Goal: Task Accomplishment & Management: Manage account settings

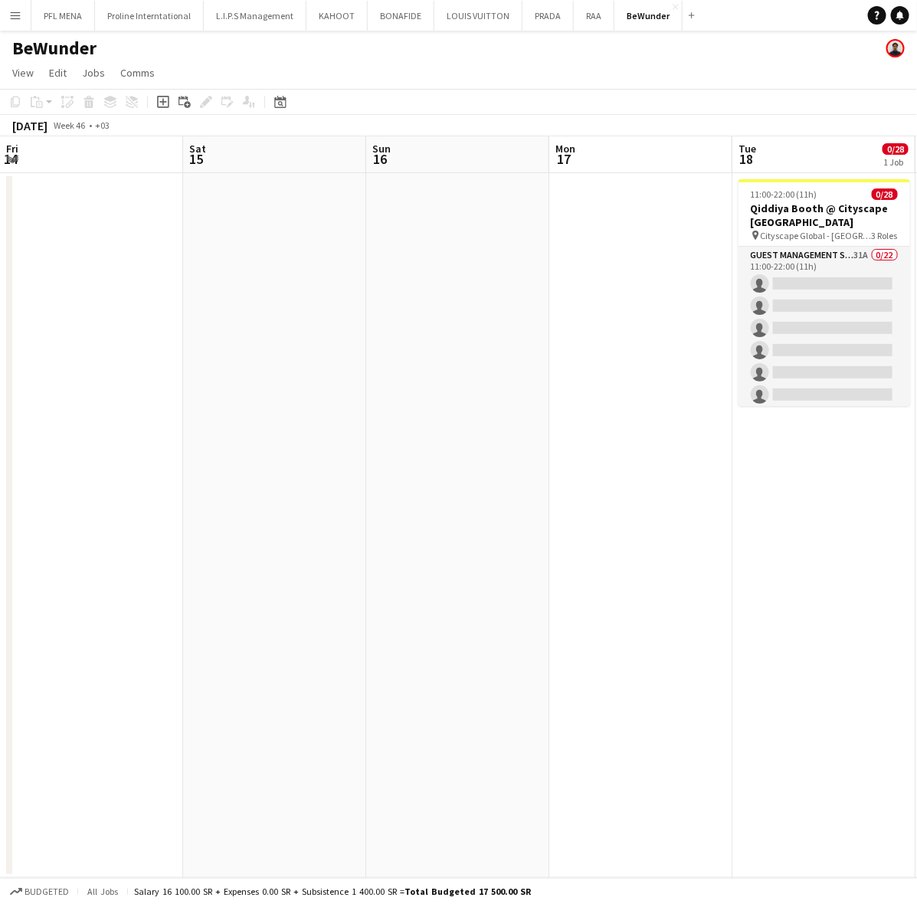
scroll to position [0, 525]
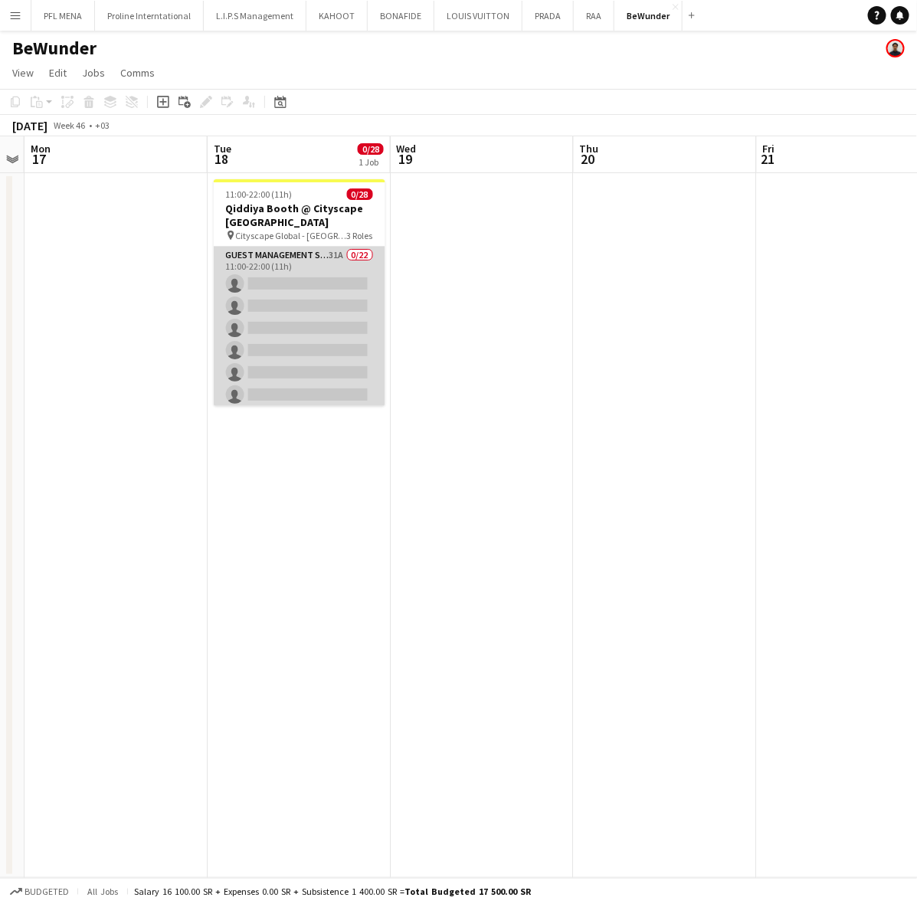
drag, startPoint x: 0, startPoint y: 0, endPoint x: 316, endPoint y: 299, distance: 434.7
click at [316, 299] on app-card-role "Guest Management Staff 31A 0/22 11:00-22:00 (11h) single-neutral-actions single…" at bounding box center [300, 506] width 172 height 519
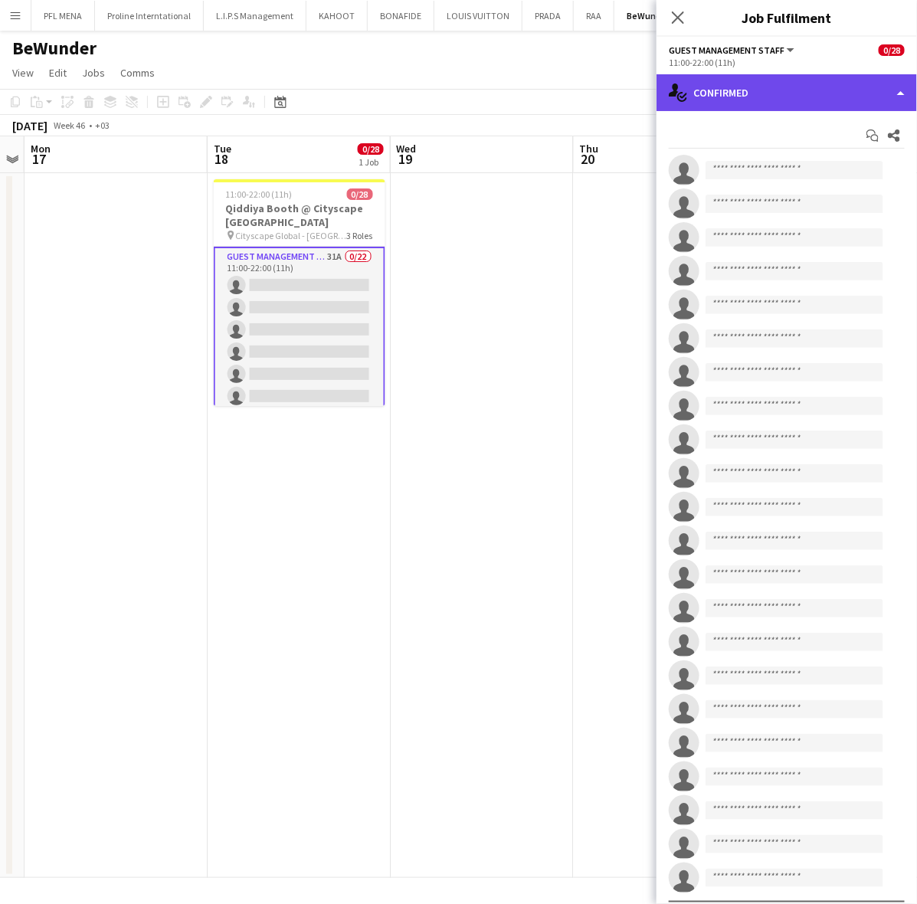
click at [753, 97] on div "single-neutral-actions-check-2 Confirmed" at bounding box center [787, 92] width 261 height 37
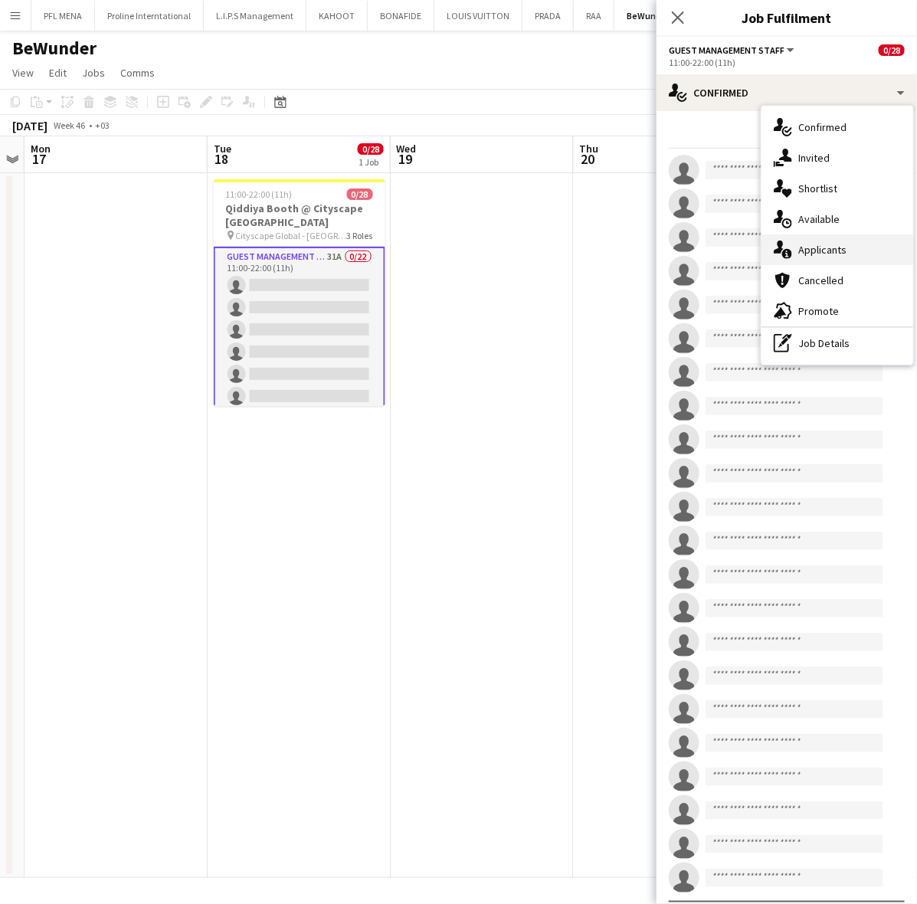
click at [849, 250] on div "single-neutral-actions-information Applicants" at bounding box center [838, 249] width 152 height 31
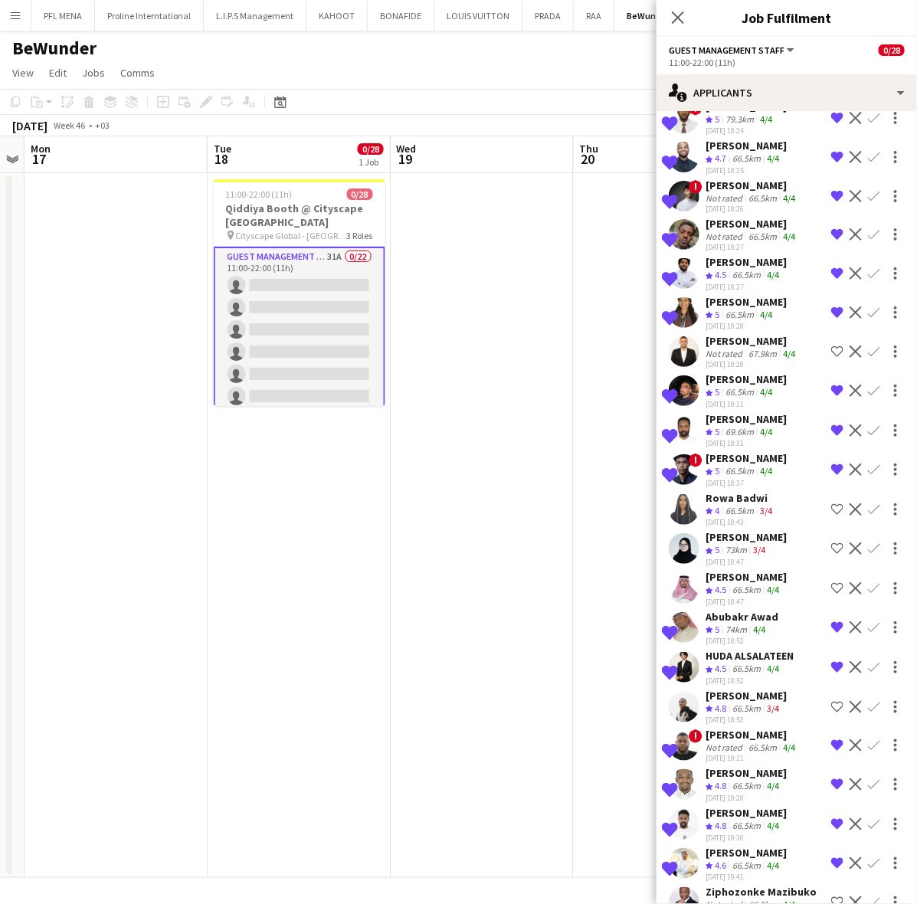
scroll to position [496, 0]
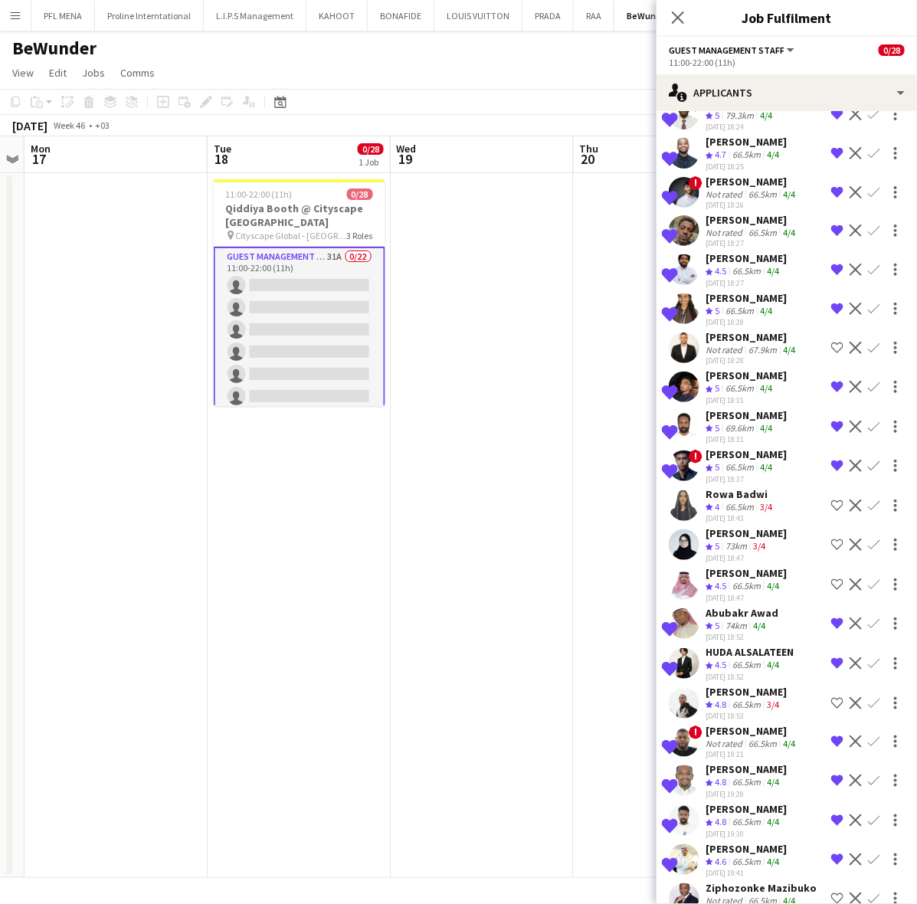
click at [734, 895] on div "Not rated" at bounding box center [726, 900] width 40 height 11
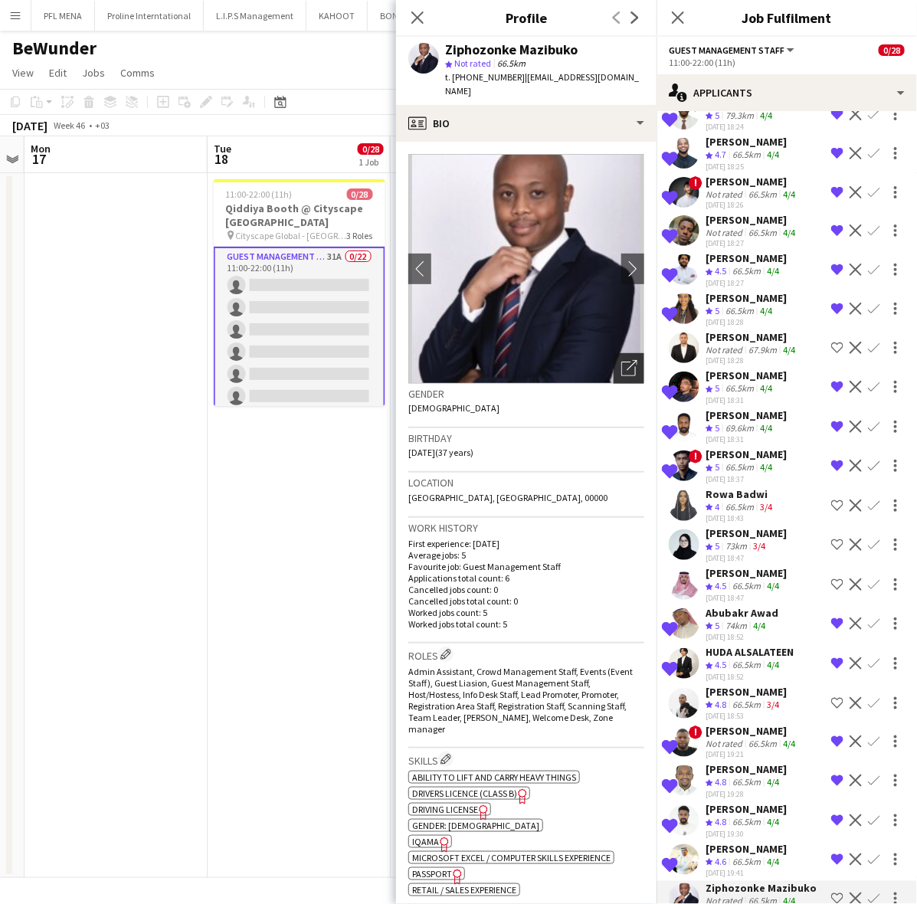
click at [621, 362] on icon at bounding box center [628, 369] width 15 height 15
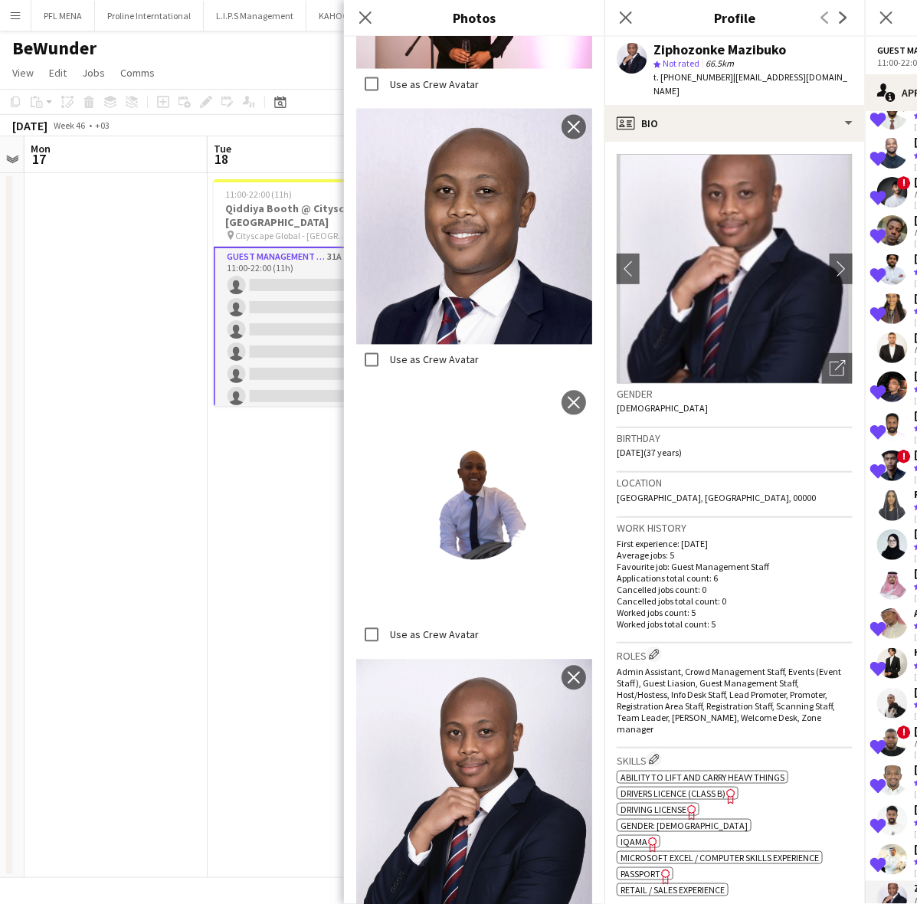
scroll to position [818, 0]
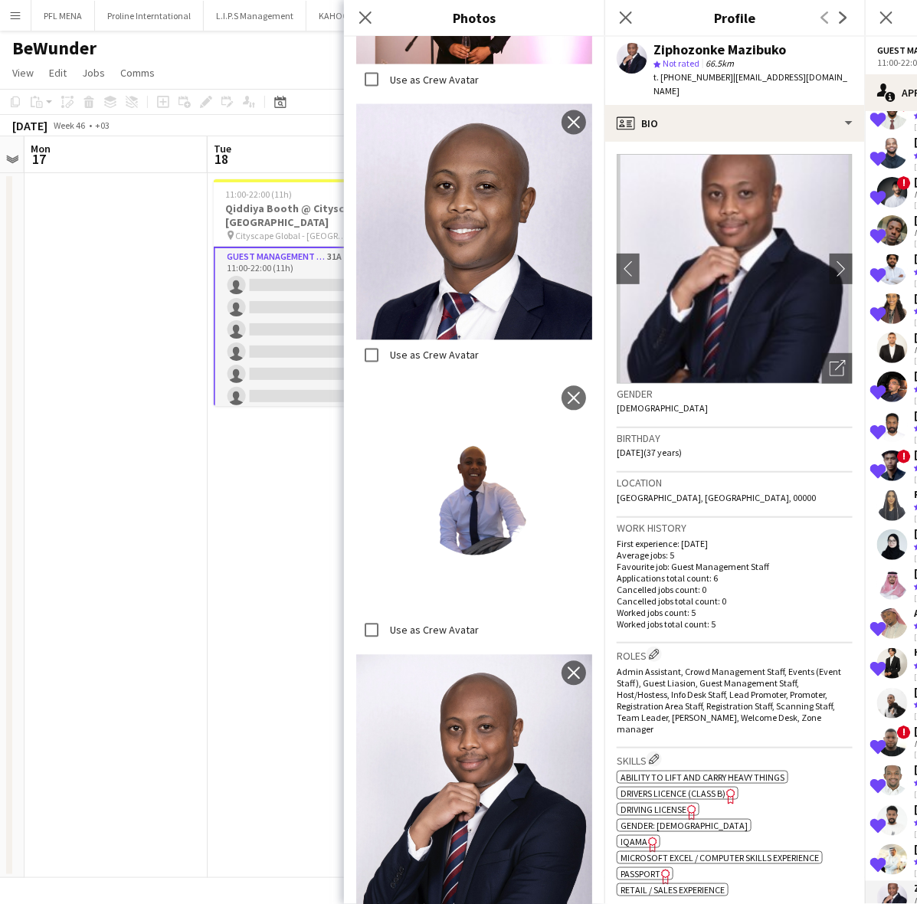
click at [719, 476] on h3 "Location" at bounding box center [735, 483] width 236 height 14
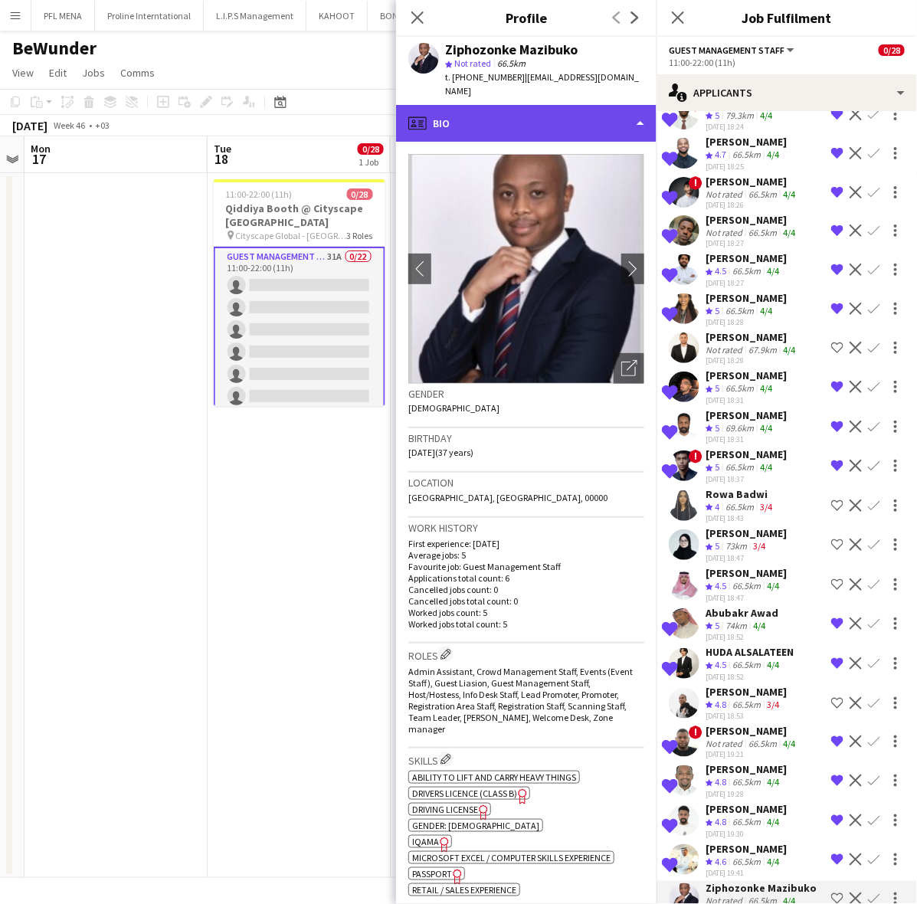
click at [533, 105] on div "profile Bio" at bounding box center [526, 123] width 261 height 37
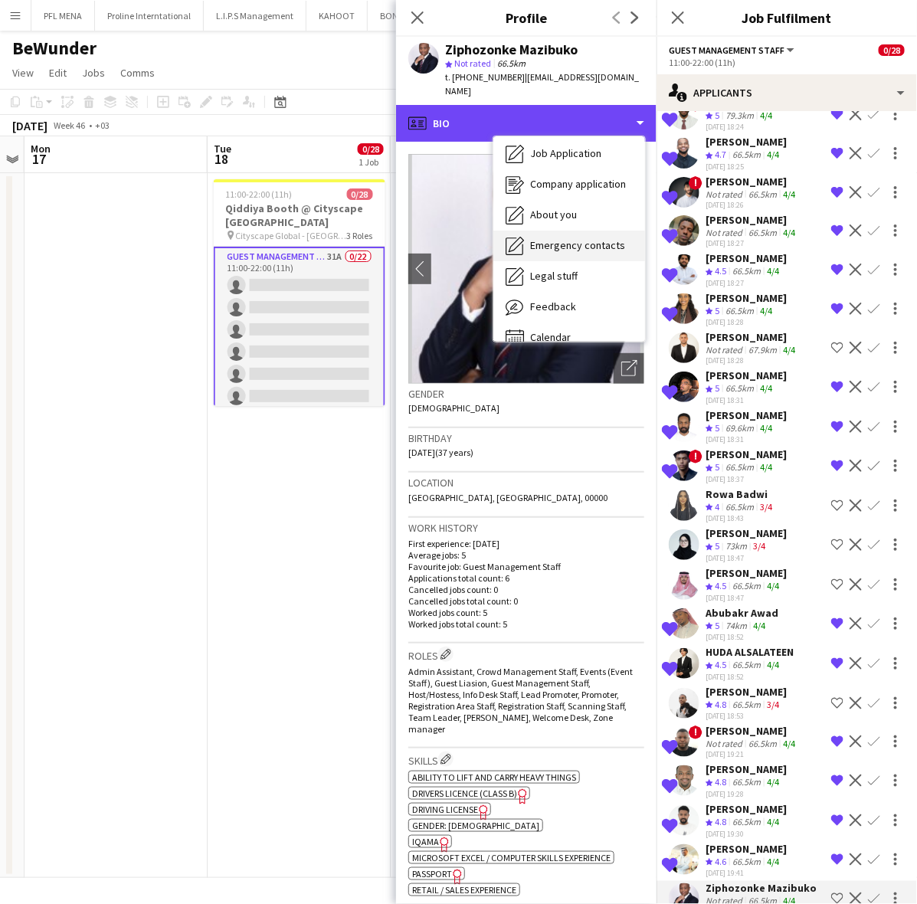
scroll to position [51, 0]
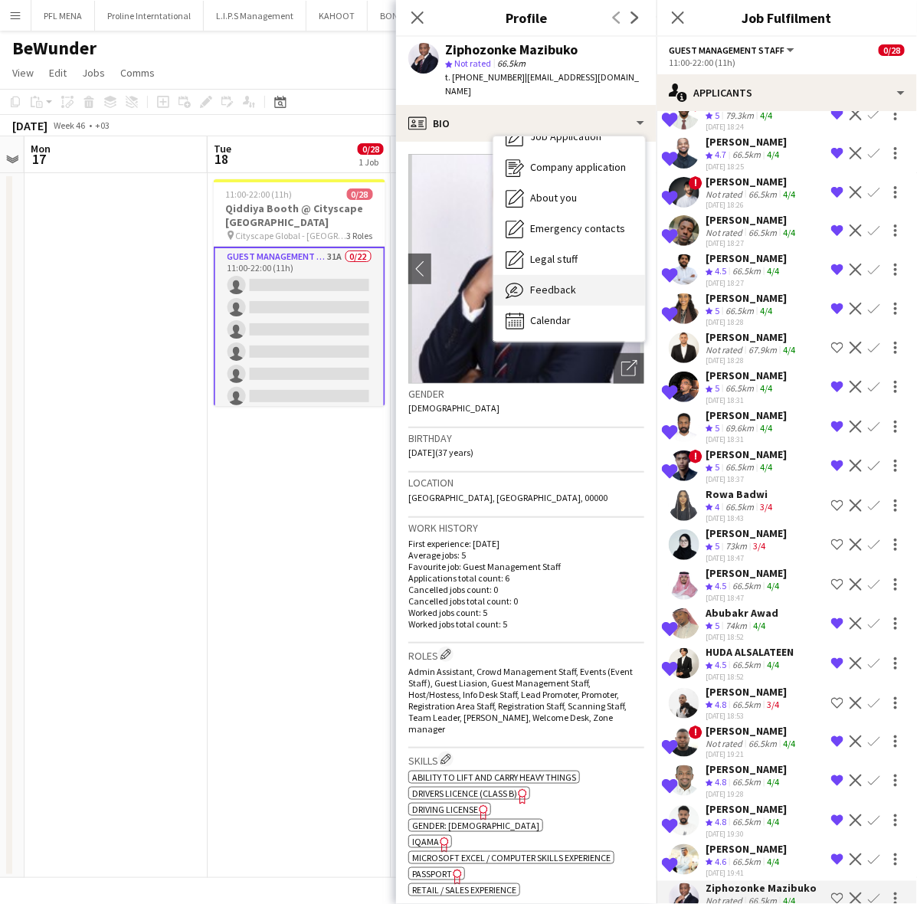
click at [549, 283] on span "Feedback" at bounding box center [553, 290] width 46 height 14
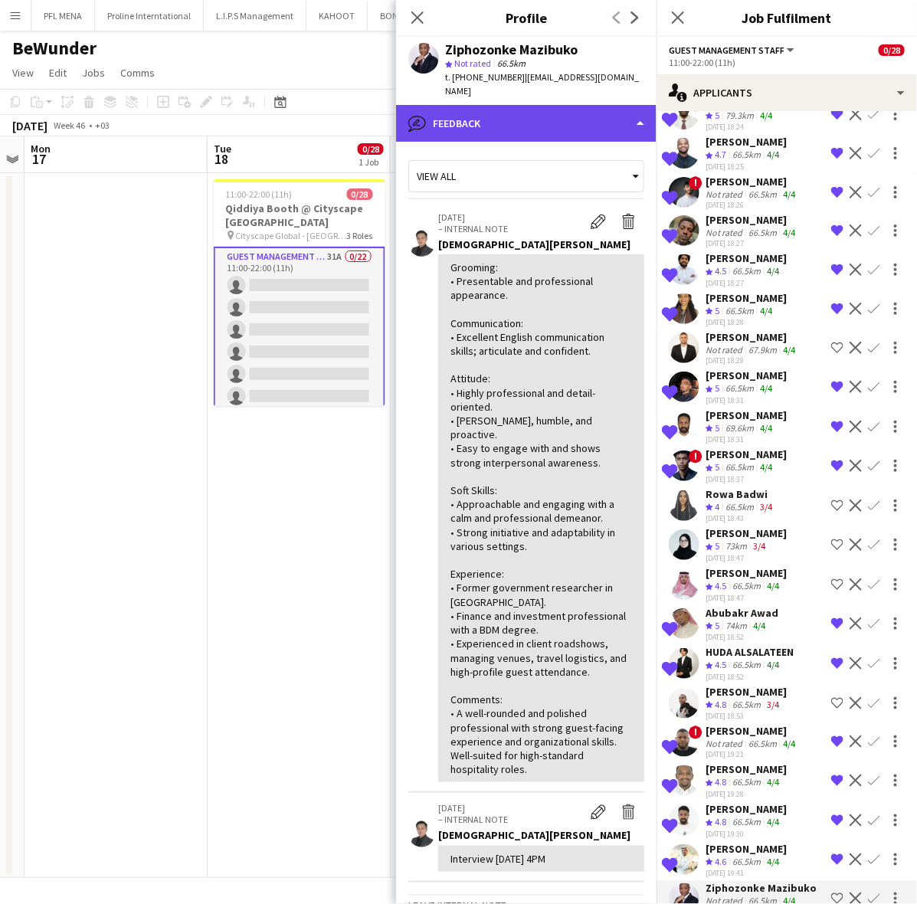
click at [557, 113] on div "bubble-pencil Feedback" at bounding box center [526, 123] width 261 height 37
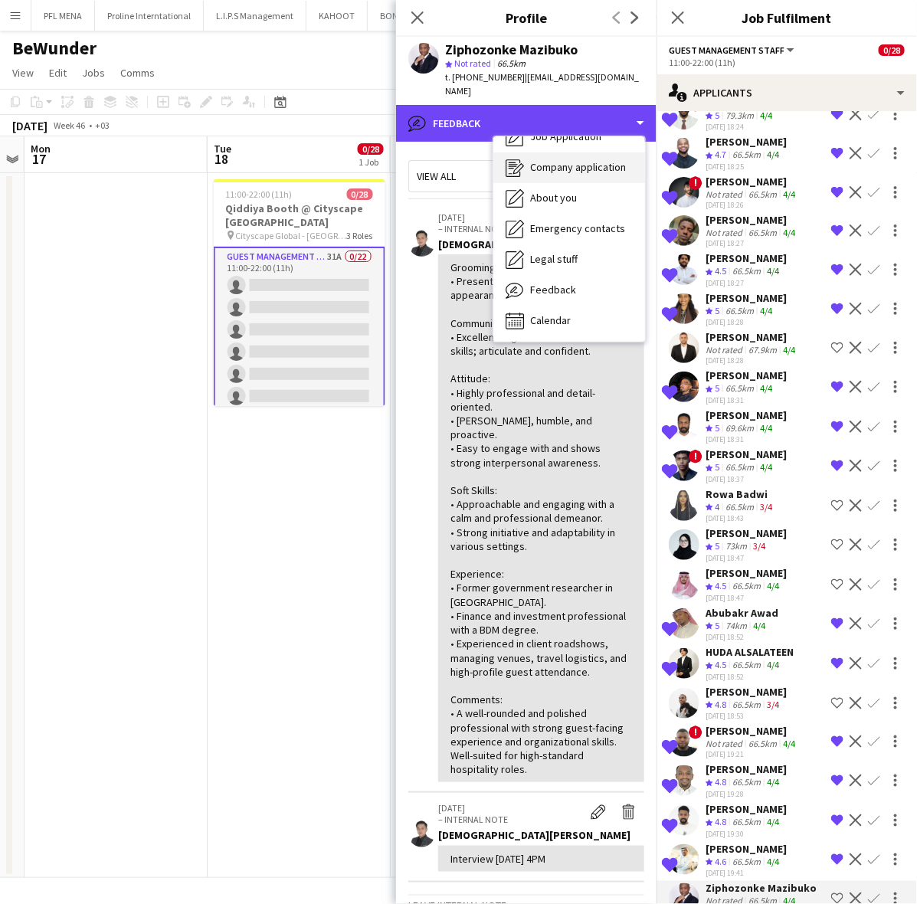
scroll to position [0, 0]
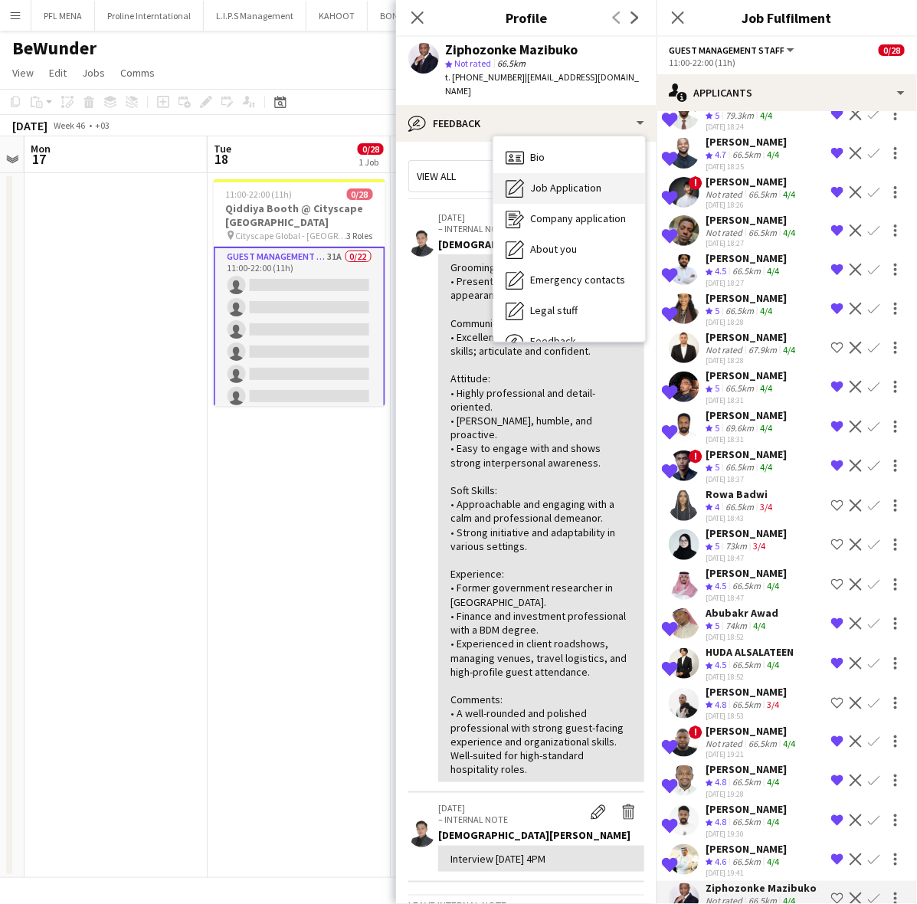
click at [565, 181] on span "Job Application" at bounding box center [565, 188] width 71 height 14
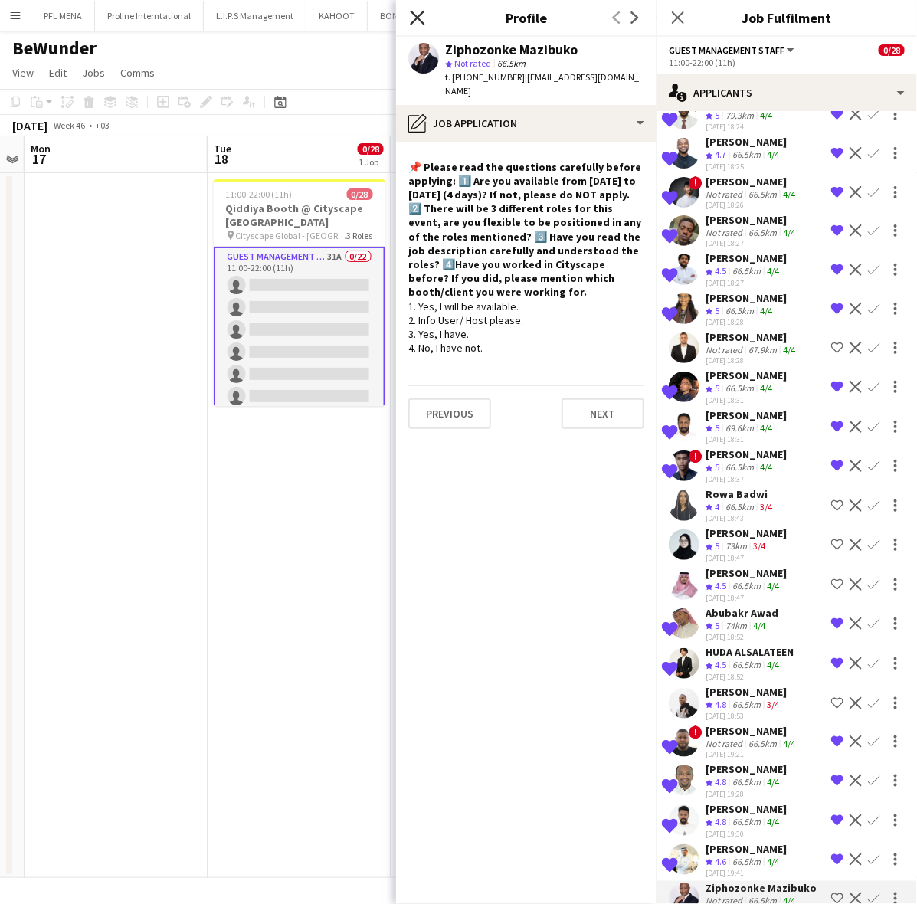
click at [415, 15] on icon at bounding box center [417, 17] width 15 height 15
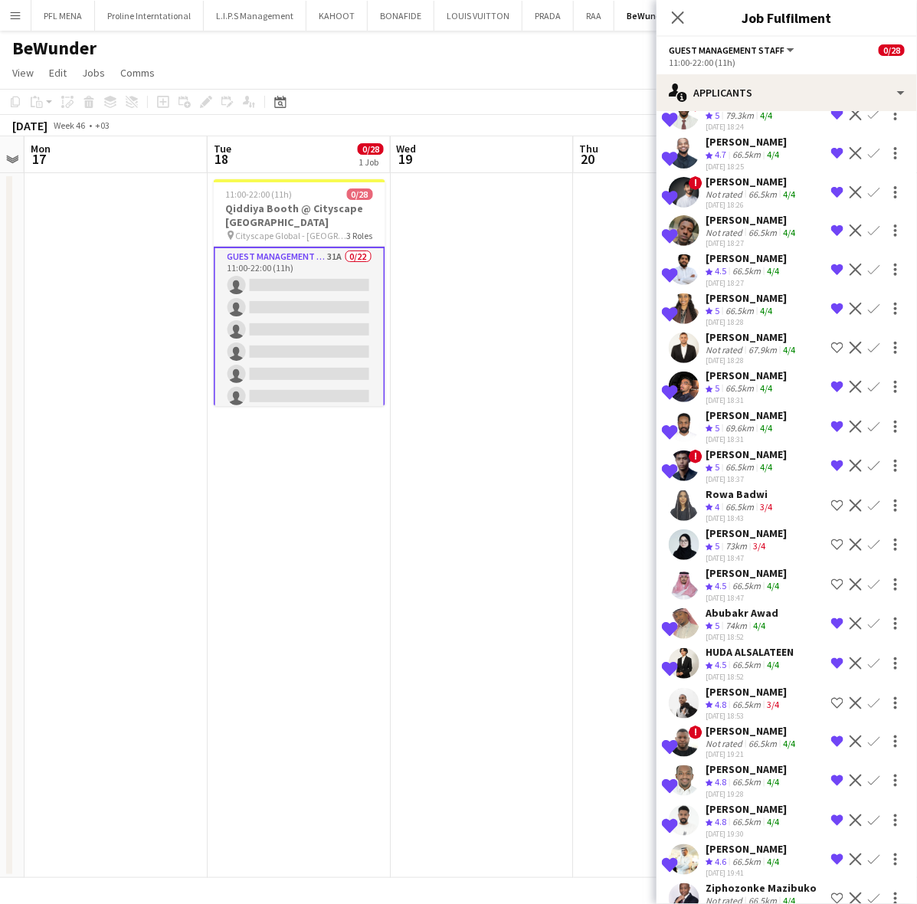
click at [529, 291] on app-date-cell at bounding box center [482, 525] width 183 height 705
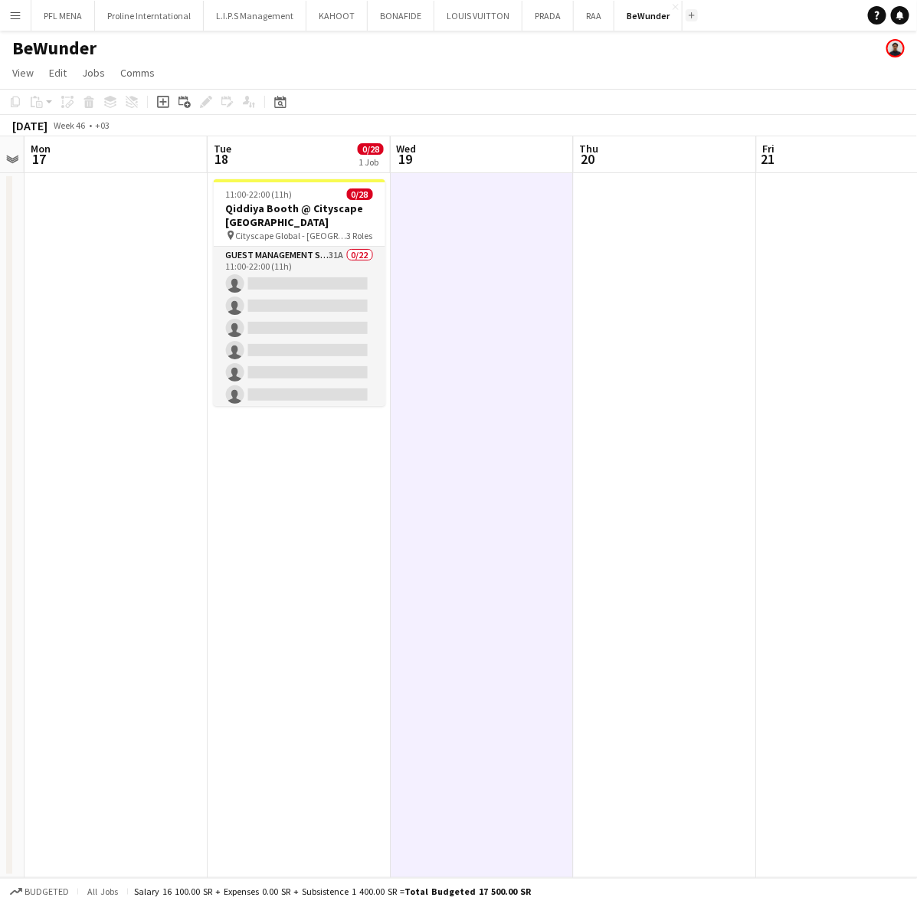
click at [689, 15] on app-icon "Add" at bounding box center [692, 15] width 6 height 6
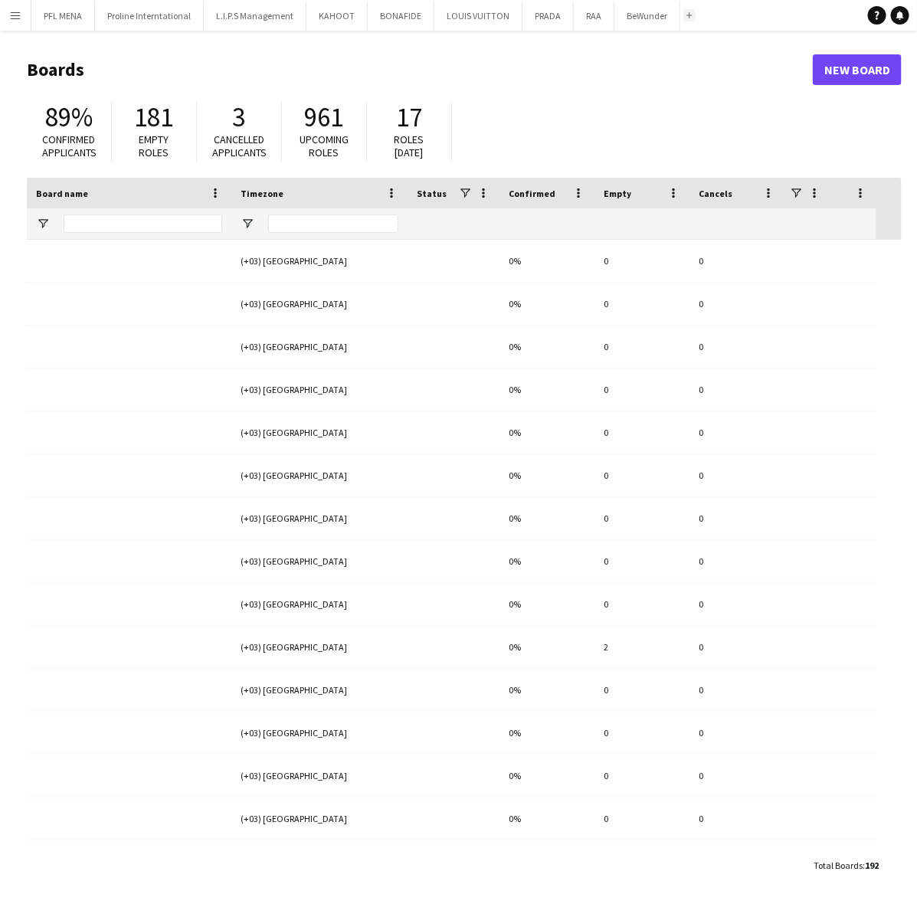
type input "*"
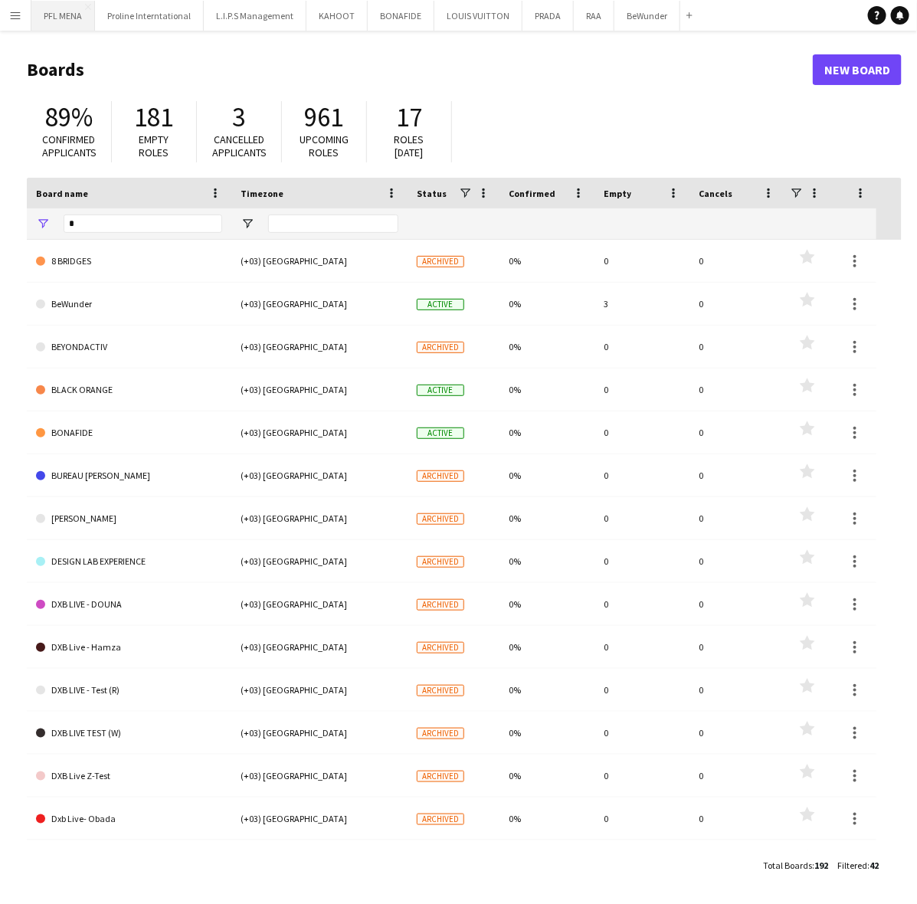
click at [63, 8] on button "PFL MENA Close" at bounding box center [63, 16] width 64 height 30
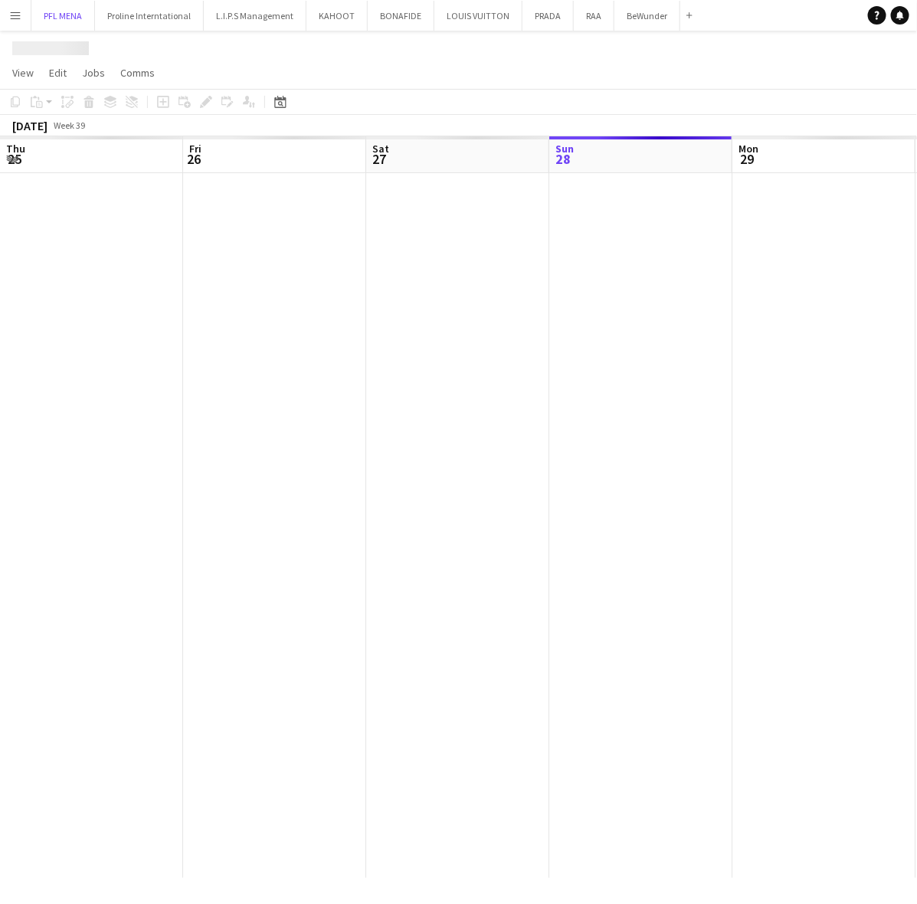
scroll to position [0, 366]
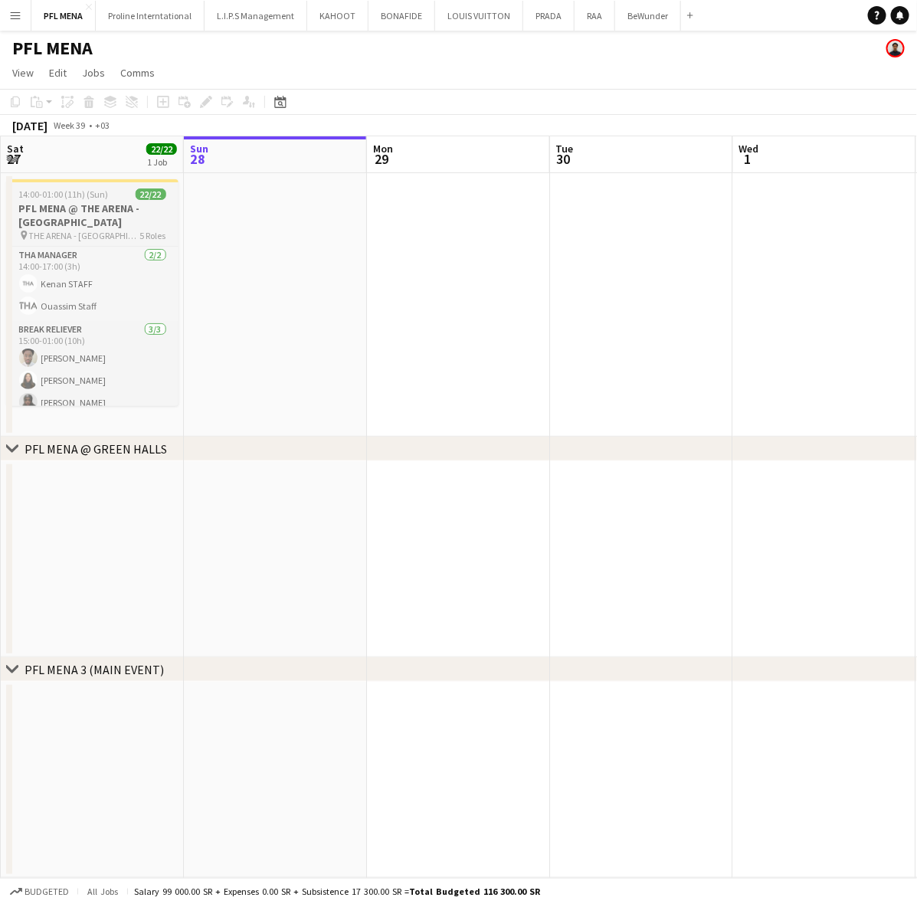
click at [120, 211] on h3 "PFL MENA @ THE ARENA - [GEOGRAPHIC_DATA]" at bounding box center [93, 216] width 172 height 28
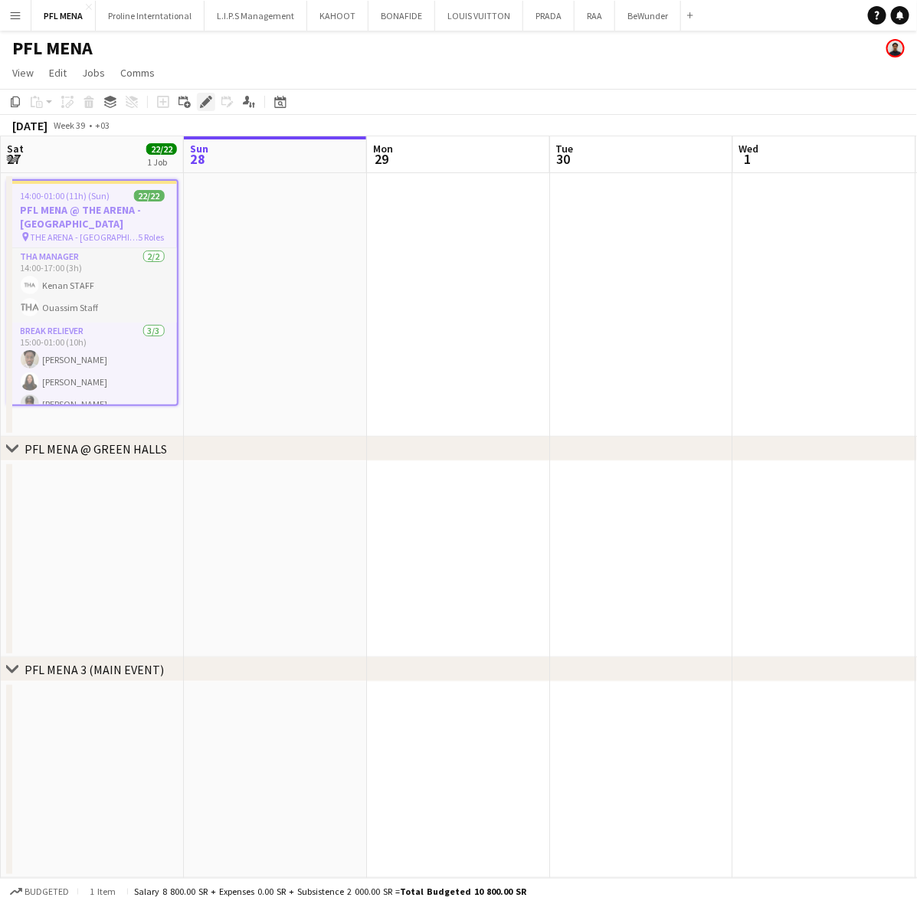
click at [200, 96] on icon "Edit" at bounding box center [206, 102] width 12 height 12
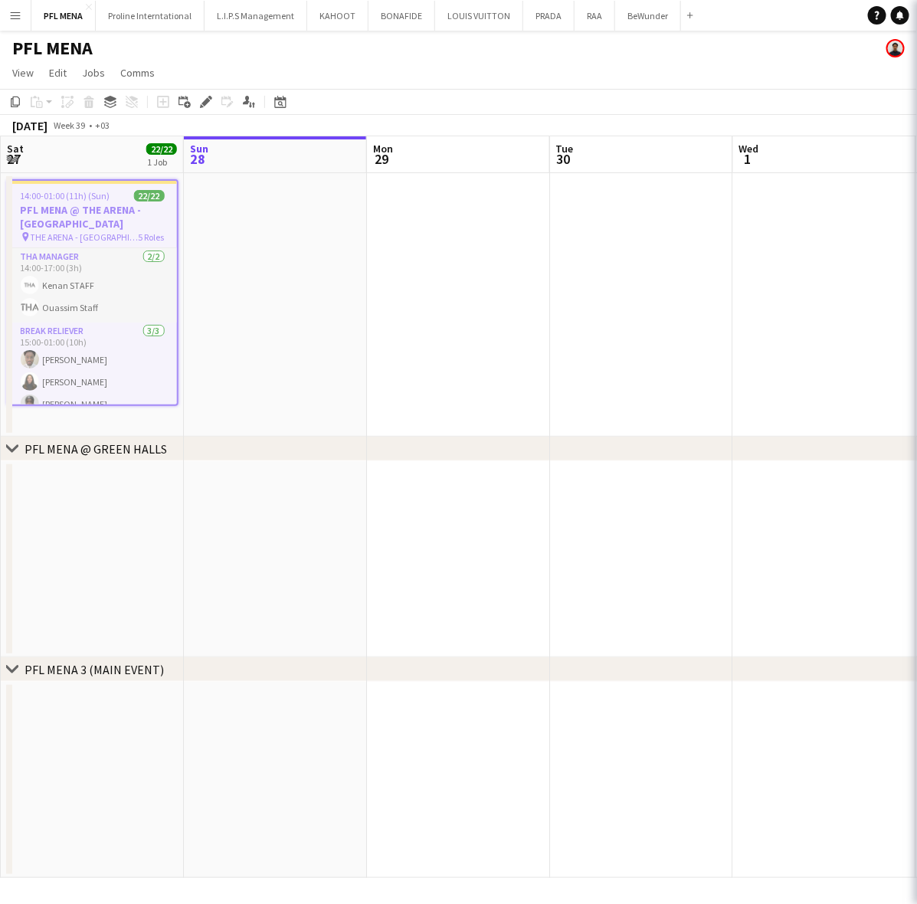
type input "**********"
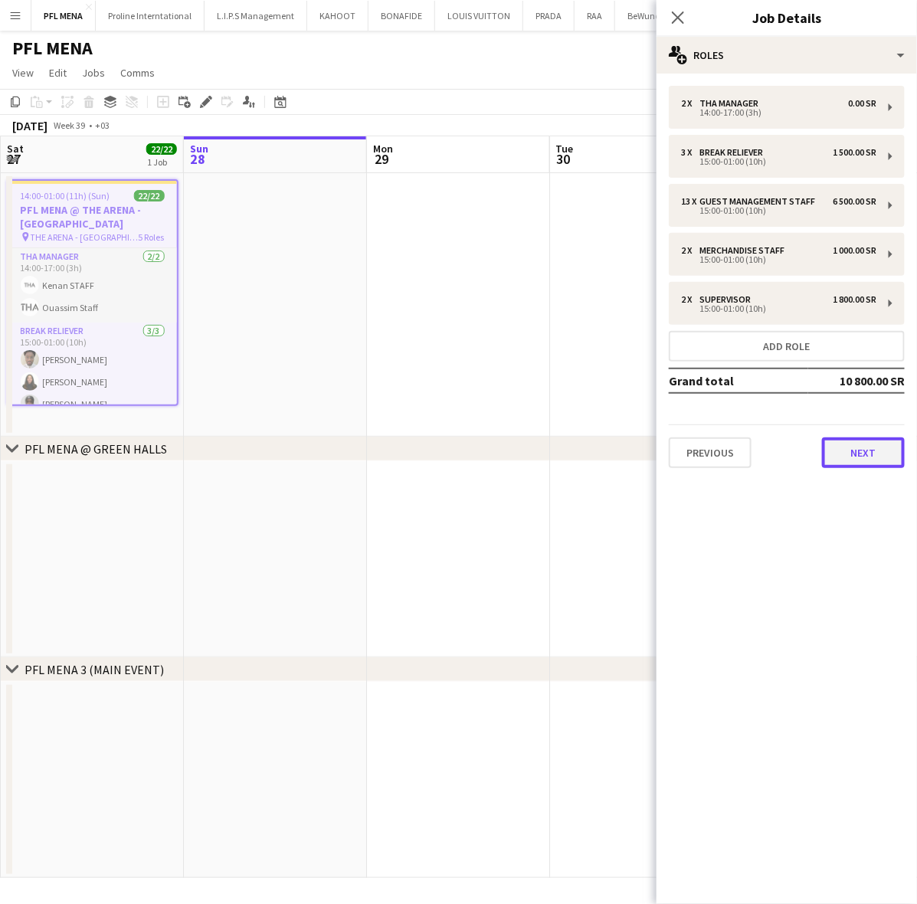
click at [880, 439] on button "Next" at bounding box center [863, 453] width 83 height 31
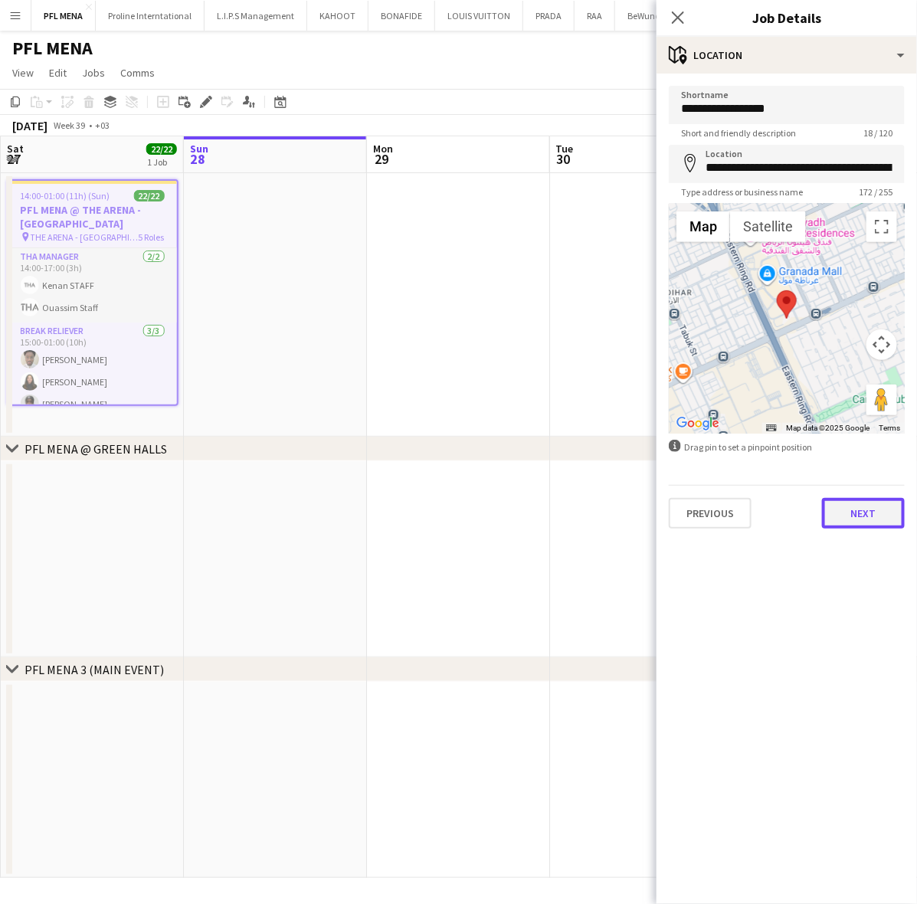
click at [858, 508] on button "Next" at bounding box center [863, 513] width 83 height 31
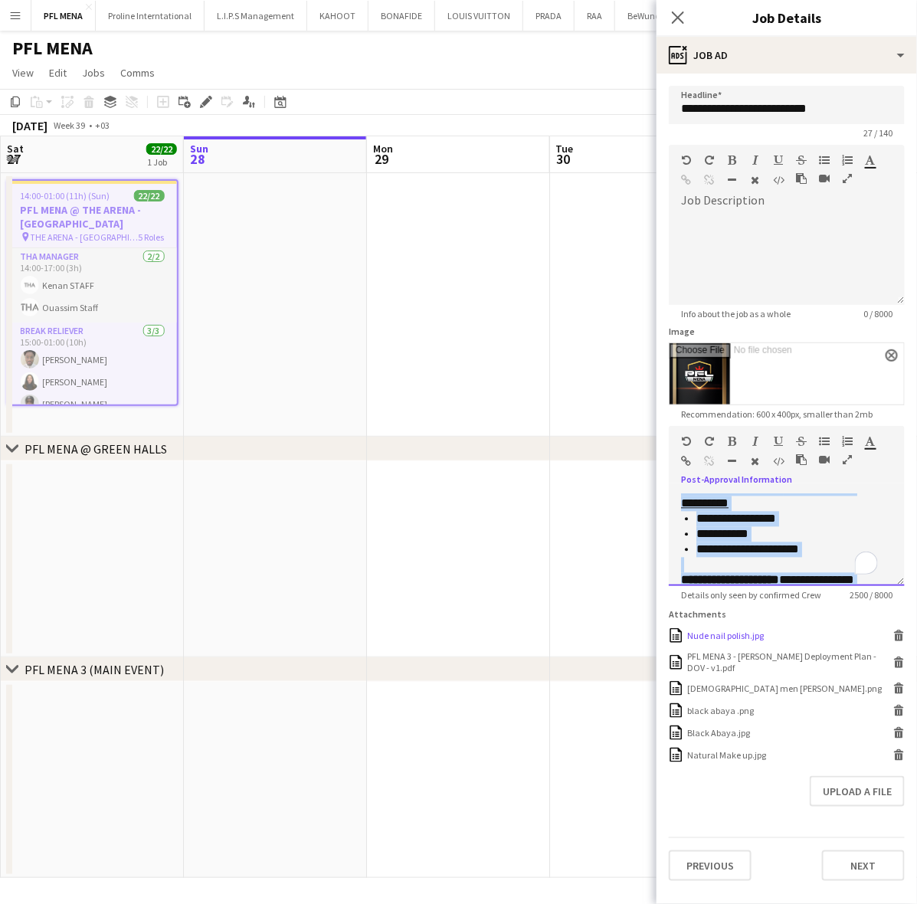
scroll to position [1605, 0]
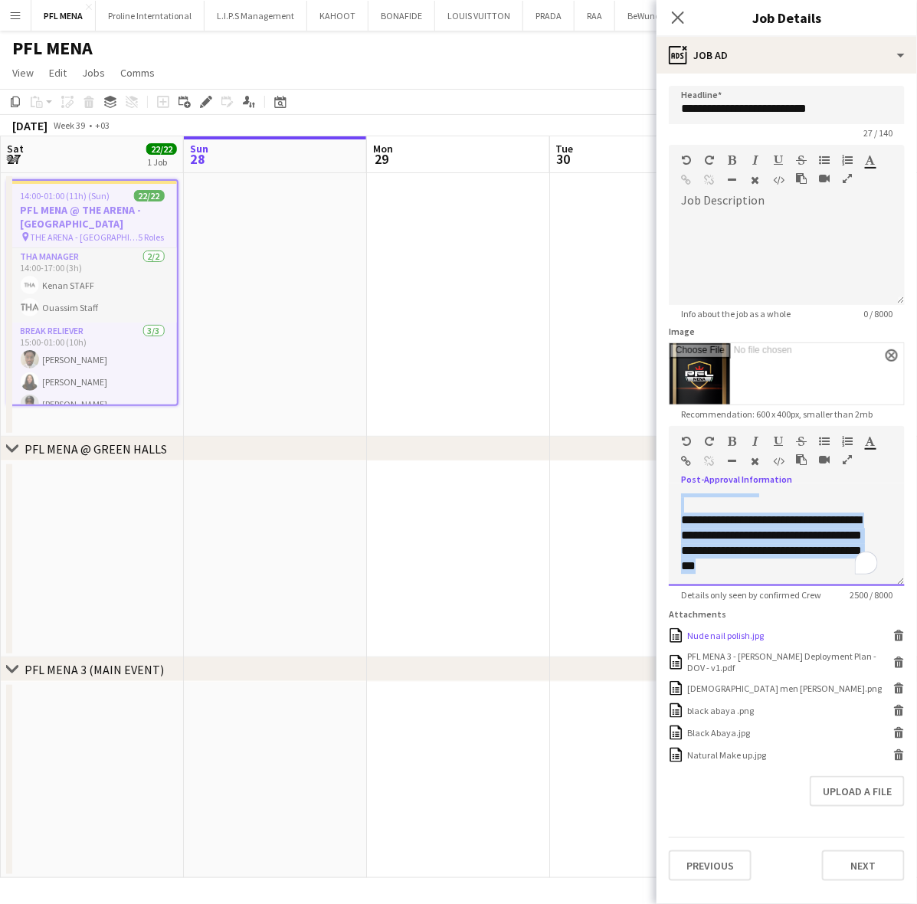
drag, startPoint x: 678, startPoint y: 504, endPoint x: 867, endPoint y: 638, distance: 230.9
click at [867, 638] on form "**********" at bounding box center [787, 483] width 261 height 795
copy div "**********"
click at [339, 282] on app-date-cell at bounding box center [275, 305] width 183 height 264
